Goal: Find specific page/section: Find specific page/section

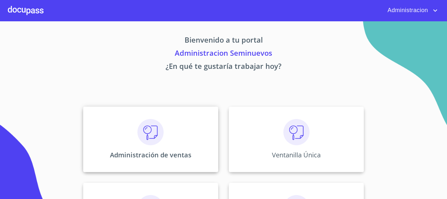
click at [140, 130] on img at bounding box center [151, 132] width 26 height 26
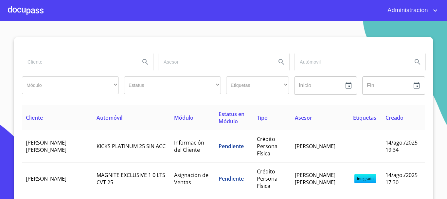
click at [58, 64] on input "search" at bounding box center [78, 62] width 113 height 18
type input "[PERSON_NAME]"
click at [142, 62] on icon "Search" at bounding box center [146, 62] width 8 height 8
click at [133, 64] on div "[PERSON_NAME]" at bounding box center [87, 62] width 131 height 18
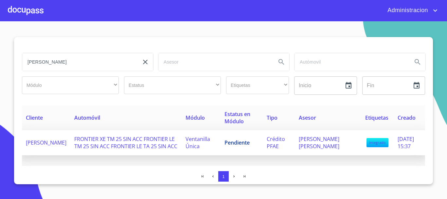
click at [41, 141] on span "[PERSON_NAME]" at bounding box center [46, 142] width 41 height 7
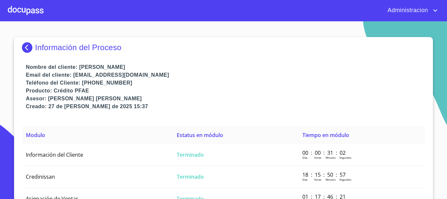
scroll to position [6, 0]
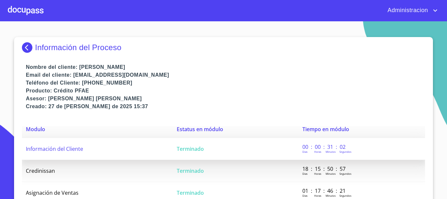
click at [87, 148] on td "Información del Cliente" at bounding box center [97, 149] width 151 height 22
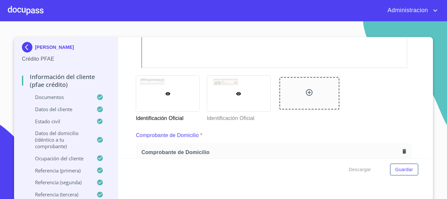
click at [237, 109] on div at bounding box center [238, 94] width 63 height 36
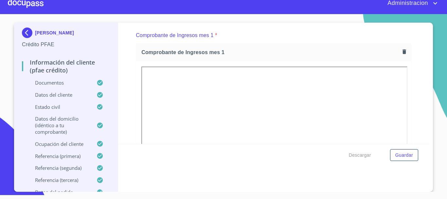
scroll to position [635, 0]
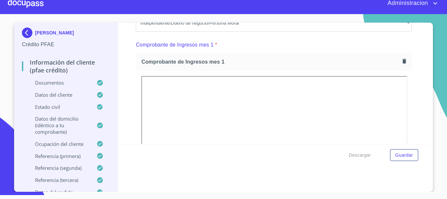
click at [403, 95] on div at bounding box center [273, 165] width 275 height 188
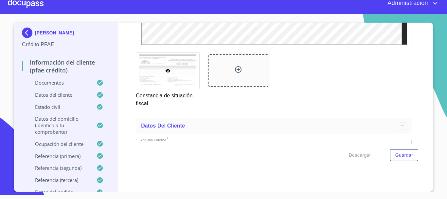
scroll to position [2011, 0]
